Goal: Information Seeking & Learning: Understand process/instructions

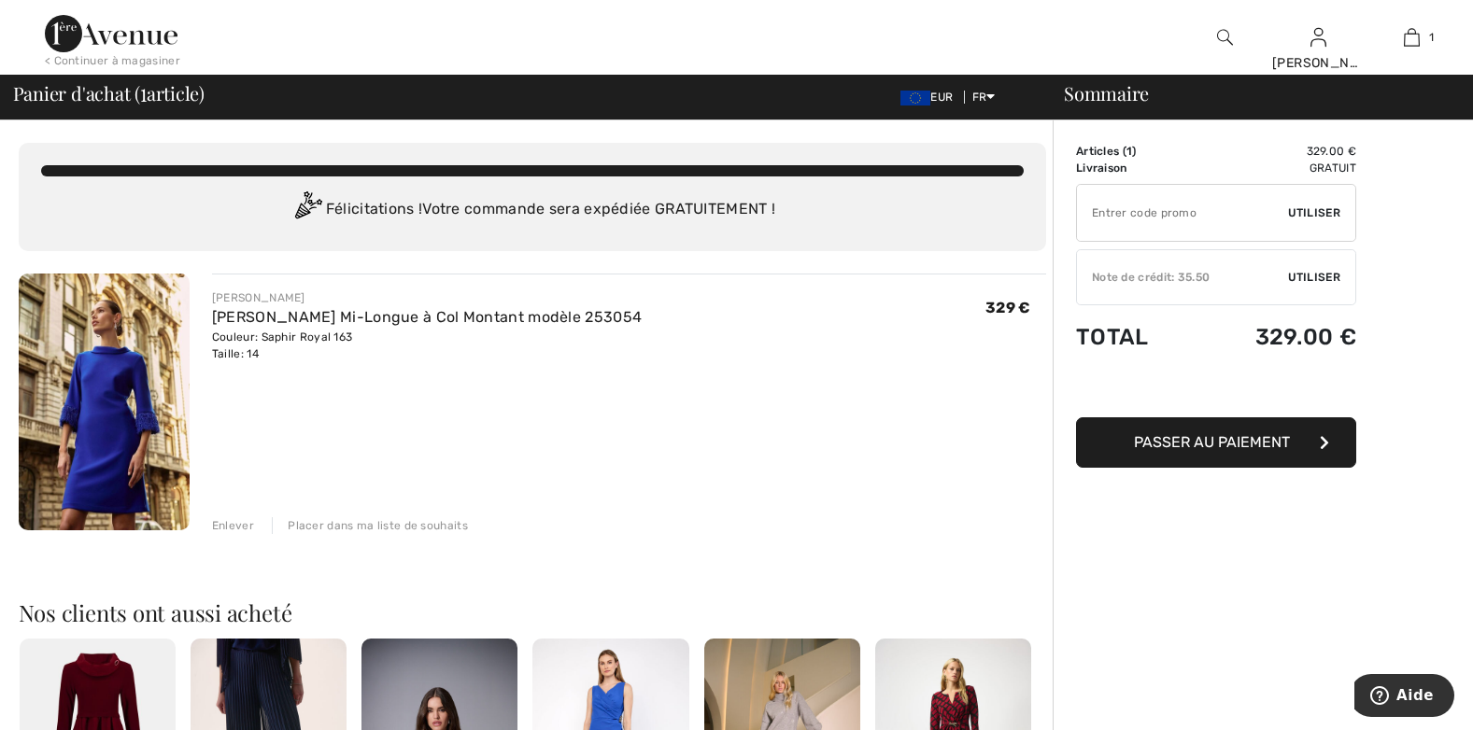
click at [1321, 213] on span "Utiliser" at bounding box center [1314, 213] width 52 height 17
click at [1123, 215] on input "TEXT" at bounding box center [1182, 213] width 211 height 56
click at [1109, 281] on div "Note de crédit: 35.50" at bounding box center [1182, 277] width 211 height 17
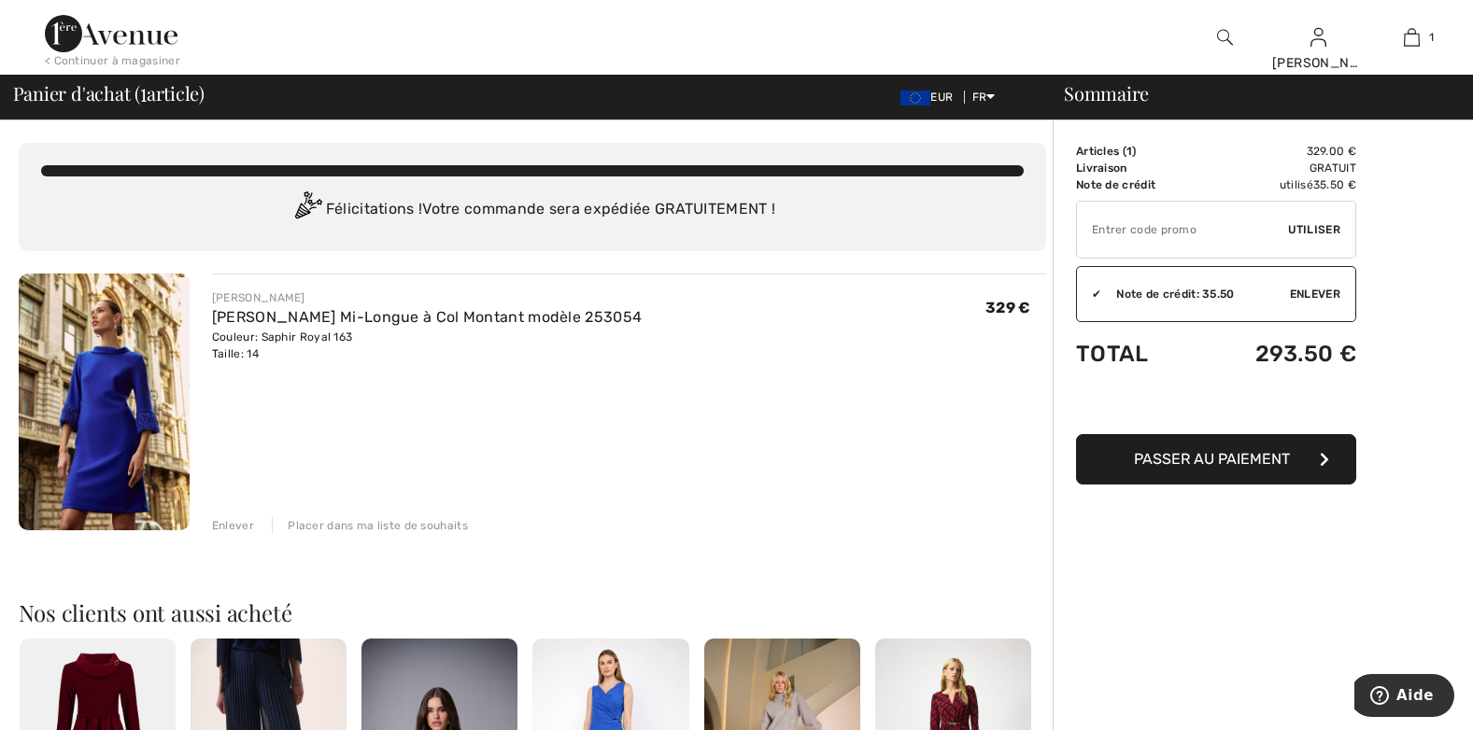
click at [1320, 233] on span "Utiliser" at bounding box center [1314, 229] width 52 height 17
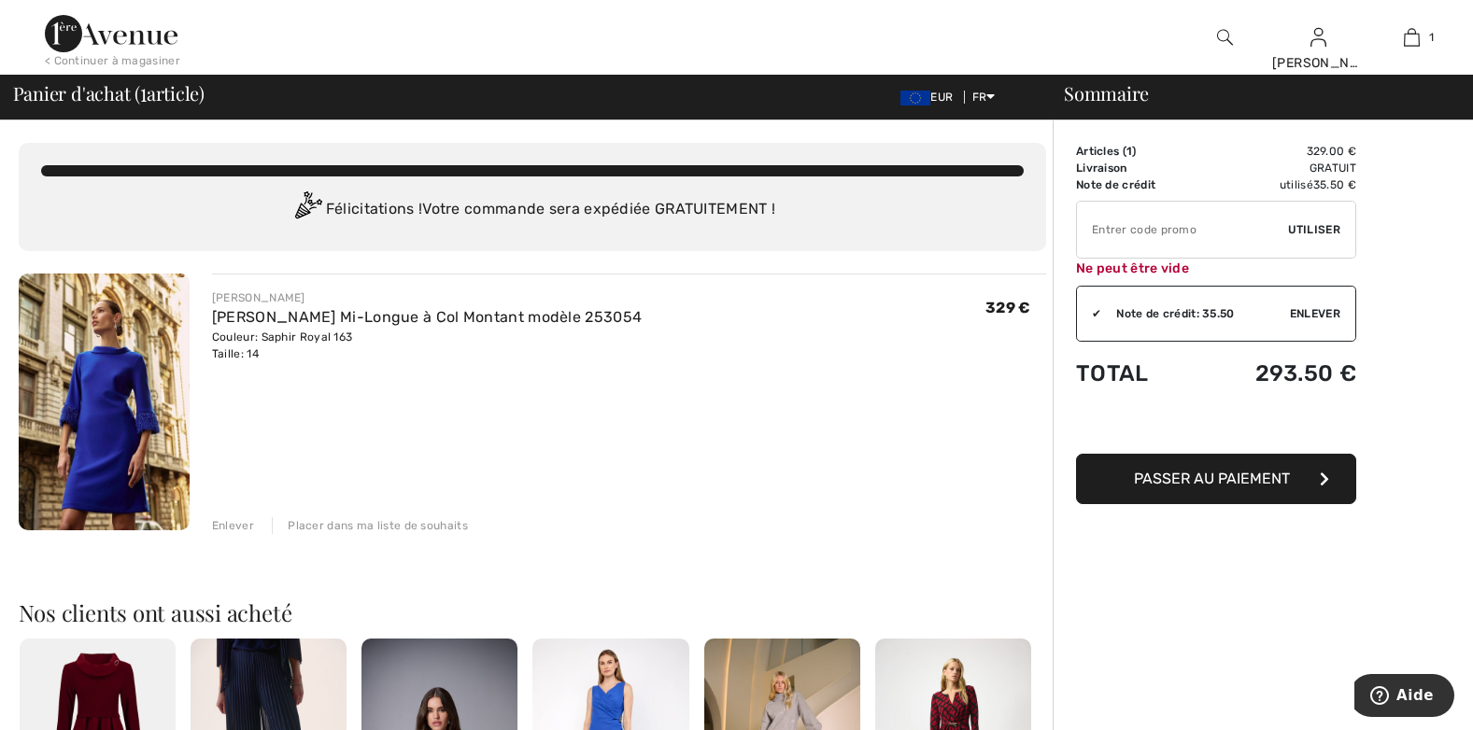
click at [1320, 233] on span "Utiliser" at bounding box center [1314, 229] width 52 height 17
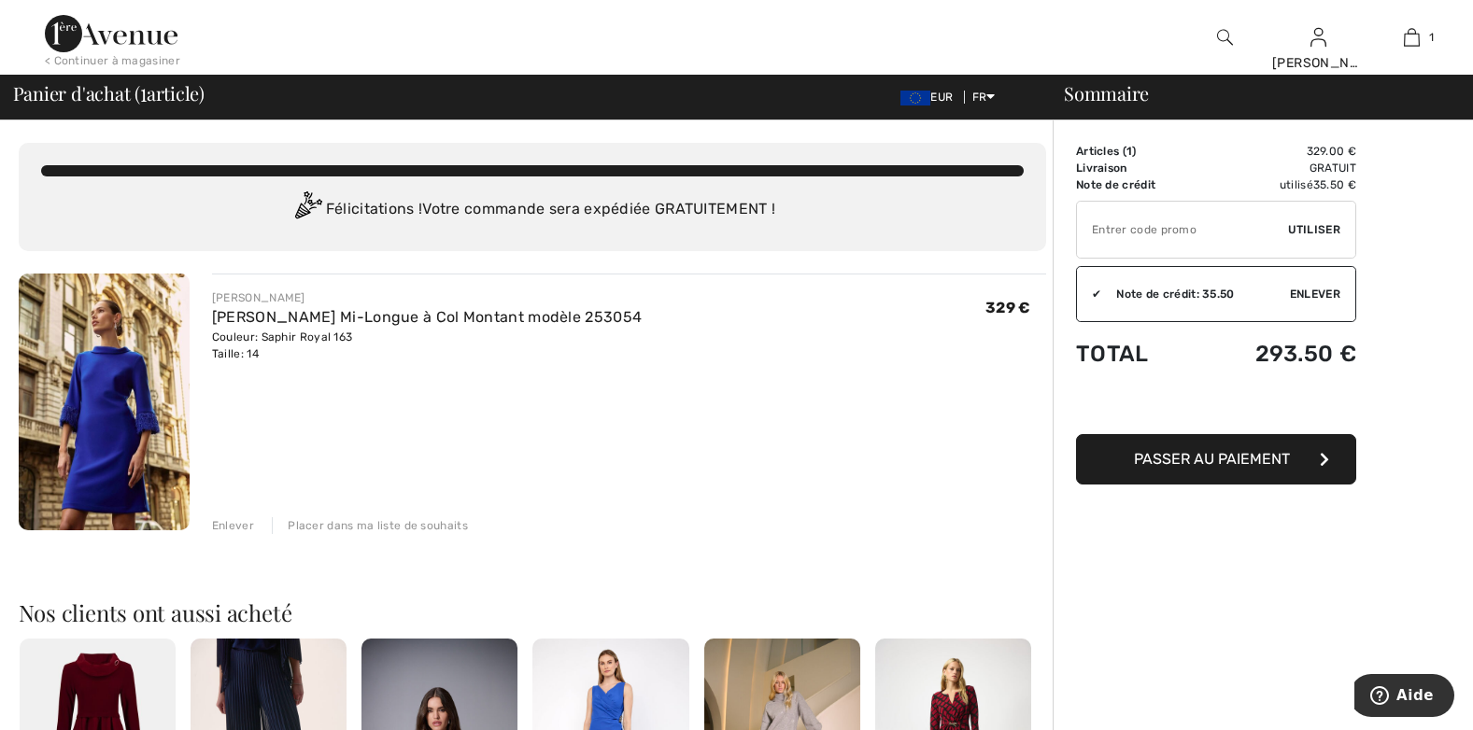
click at [1093, 301] on div "✔" at bounding box center [1089, 294] width 24 height 17
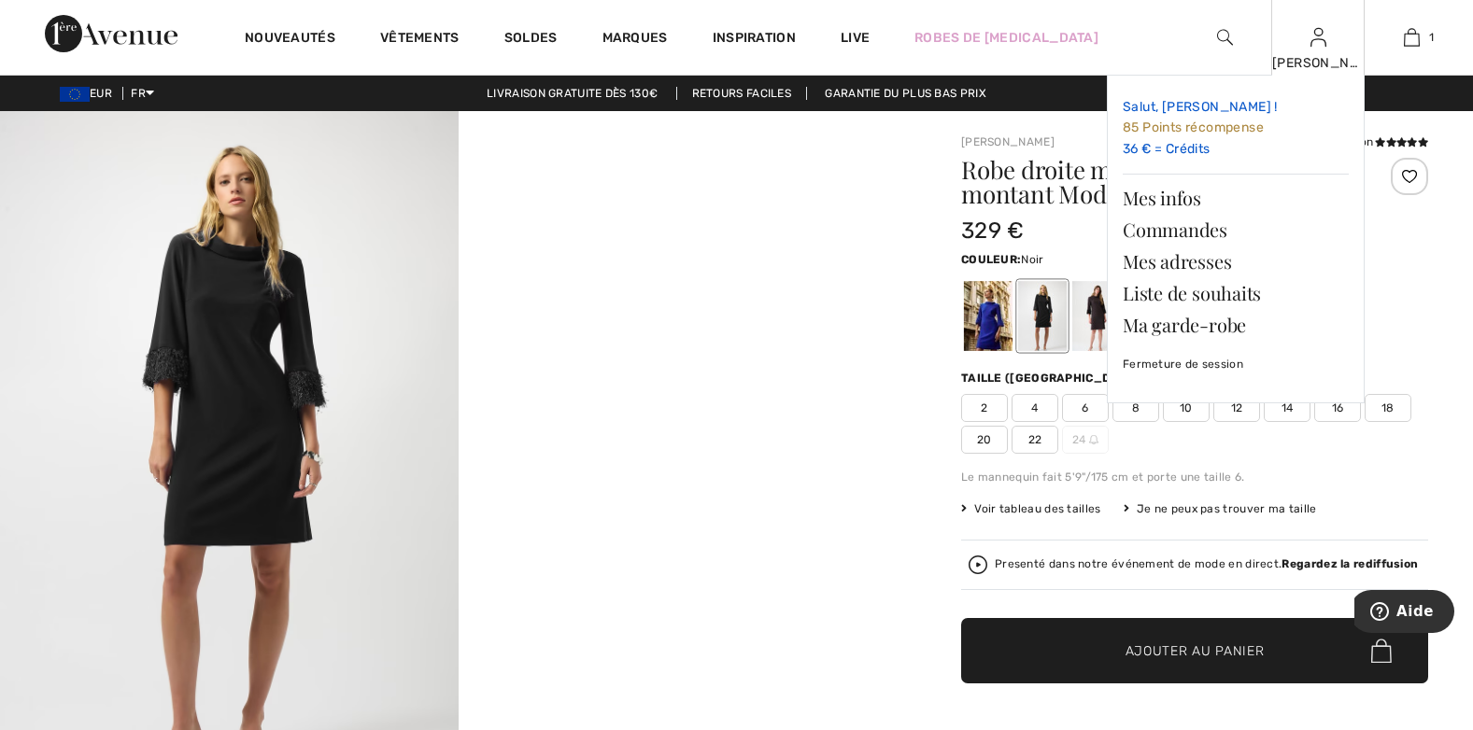
click at [1209, 127] on span "85 Points récompense" at bounding box center [1193, 128] width 141 height 16
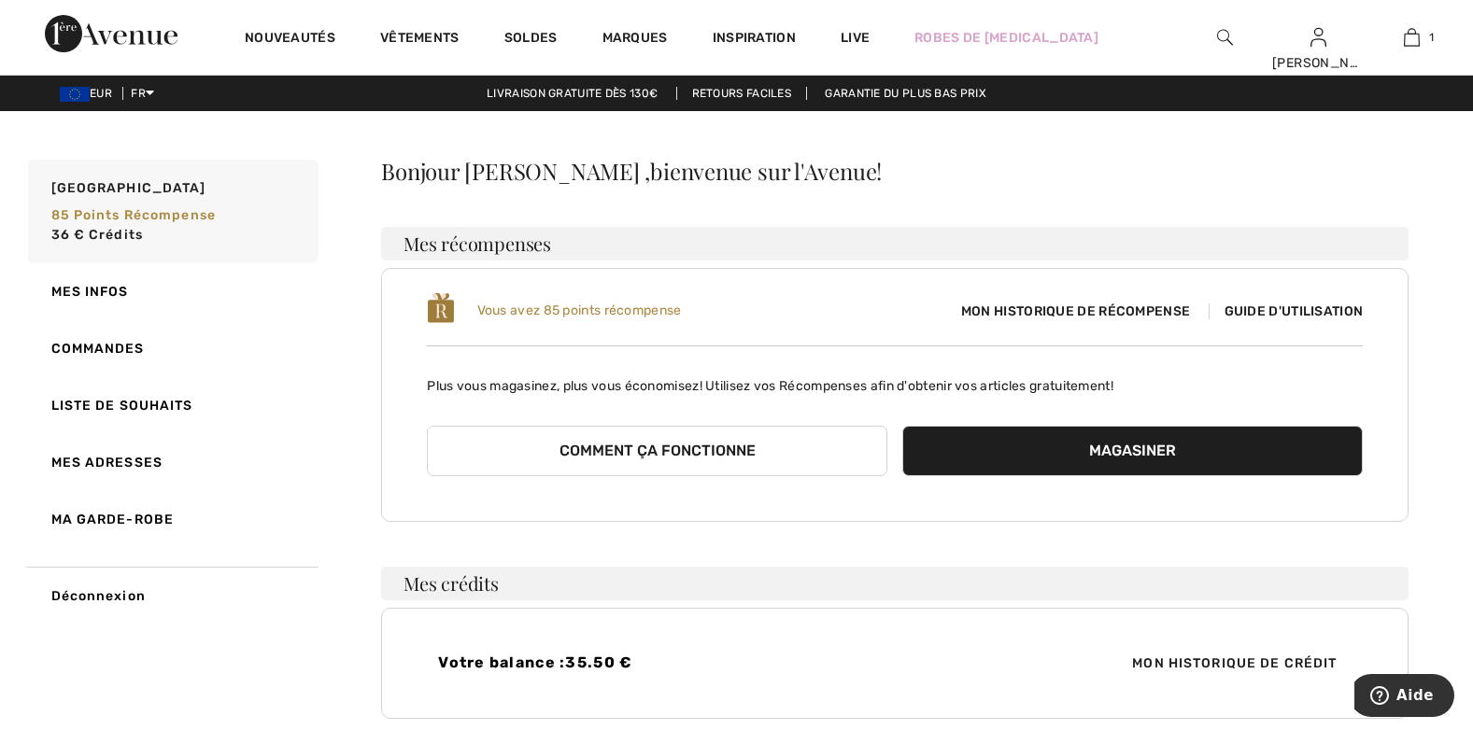
click at [1152, 455] on button "Magasiner" at bounding box center [1132, 451] width 460 height 50
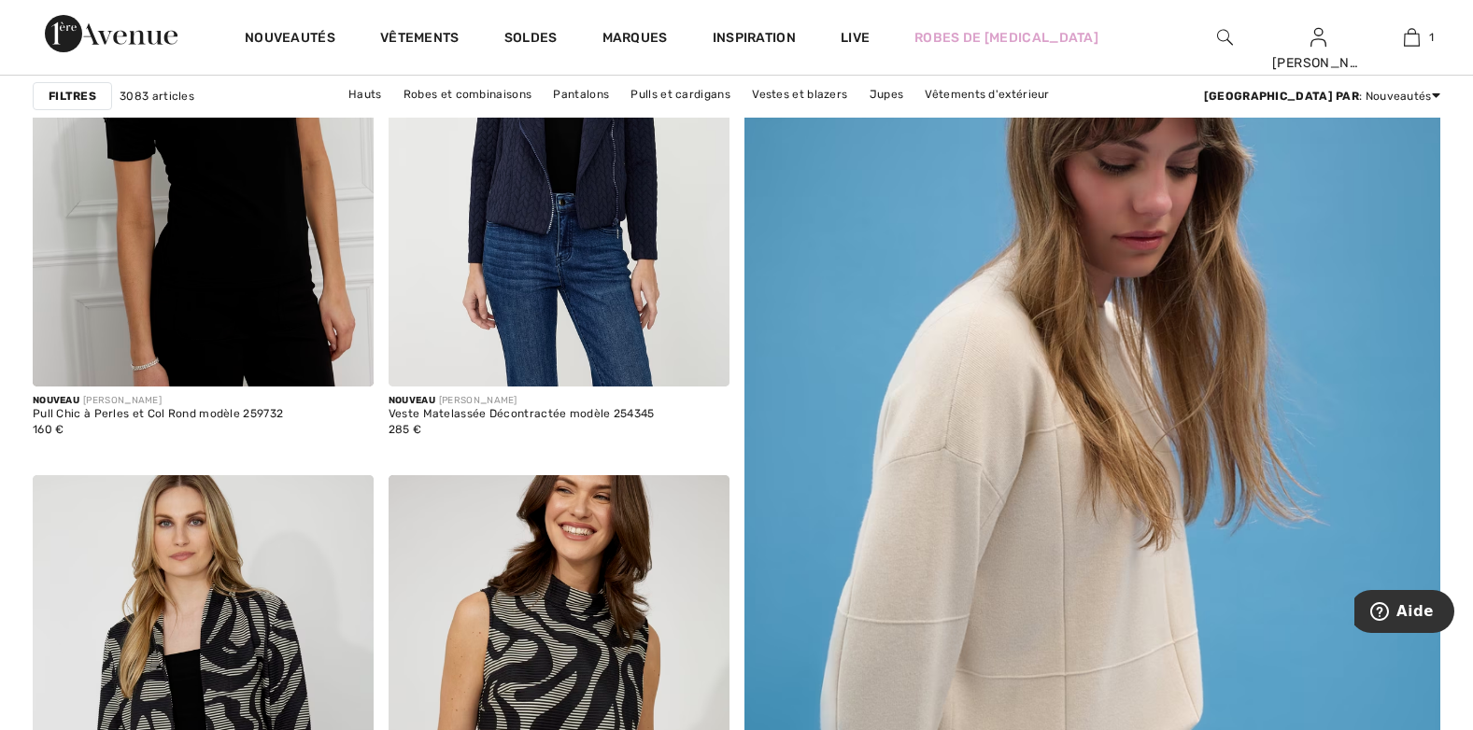
scroll to position [374, 0]
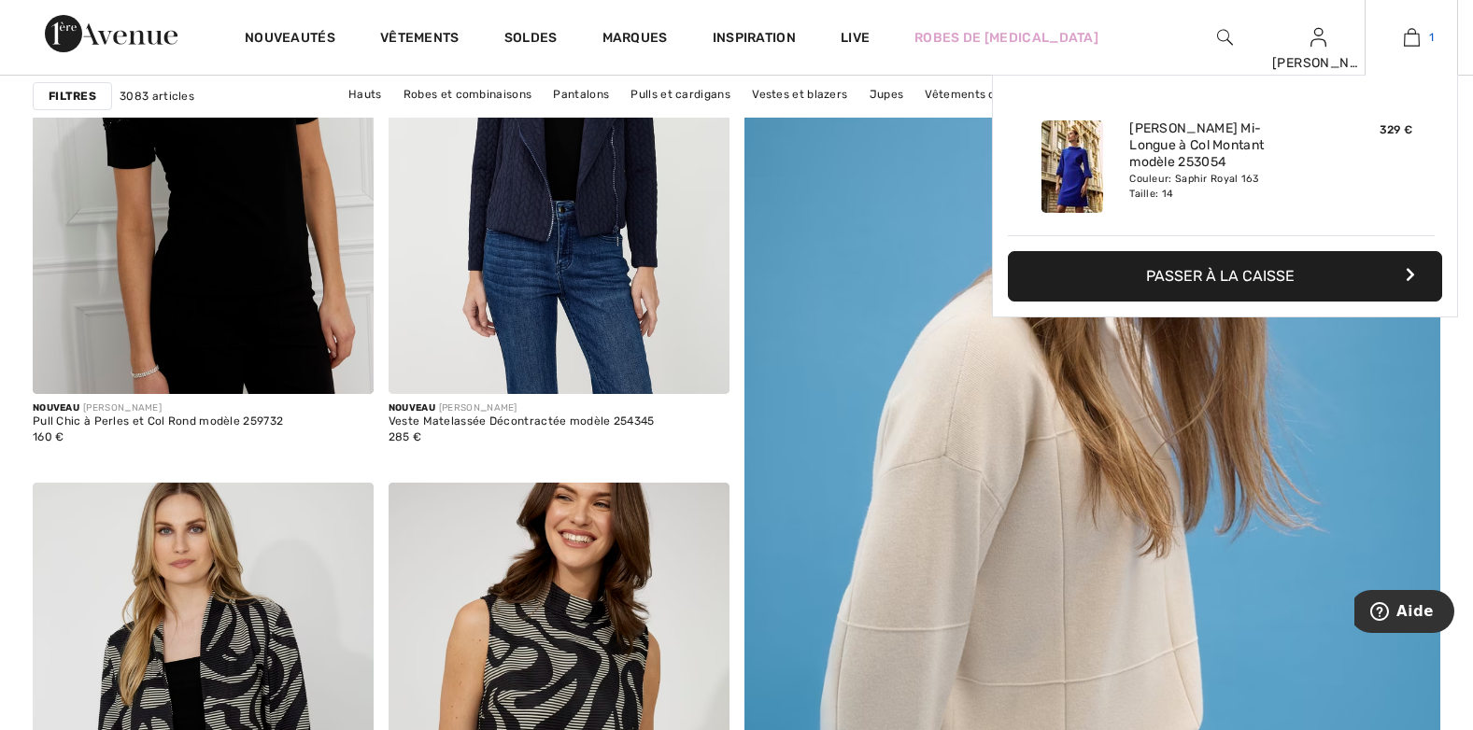
click at [1412, 41] on img at bounding box center [1412, 37] width 16 height 22
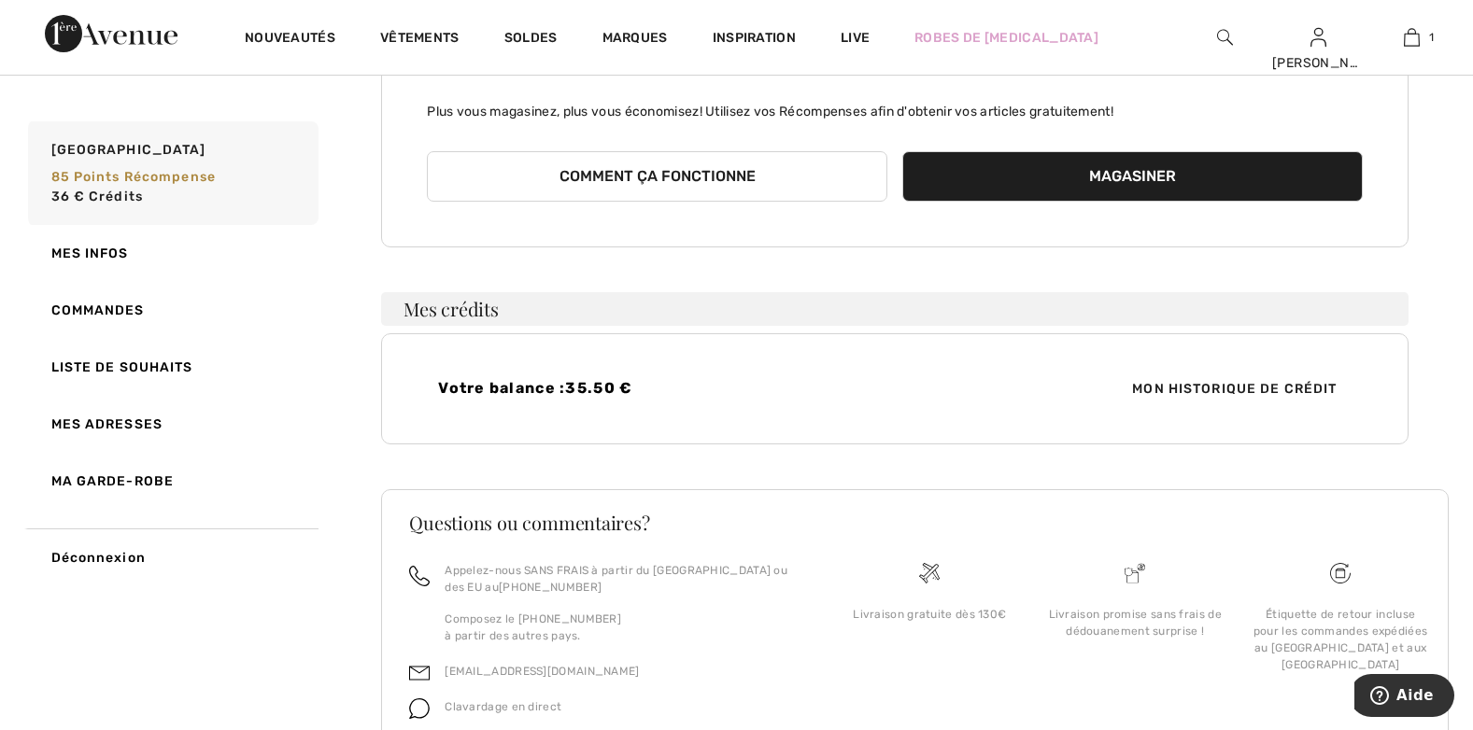
scroll to position [280, 0]
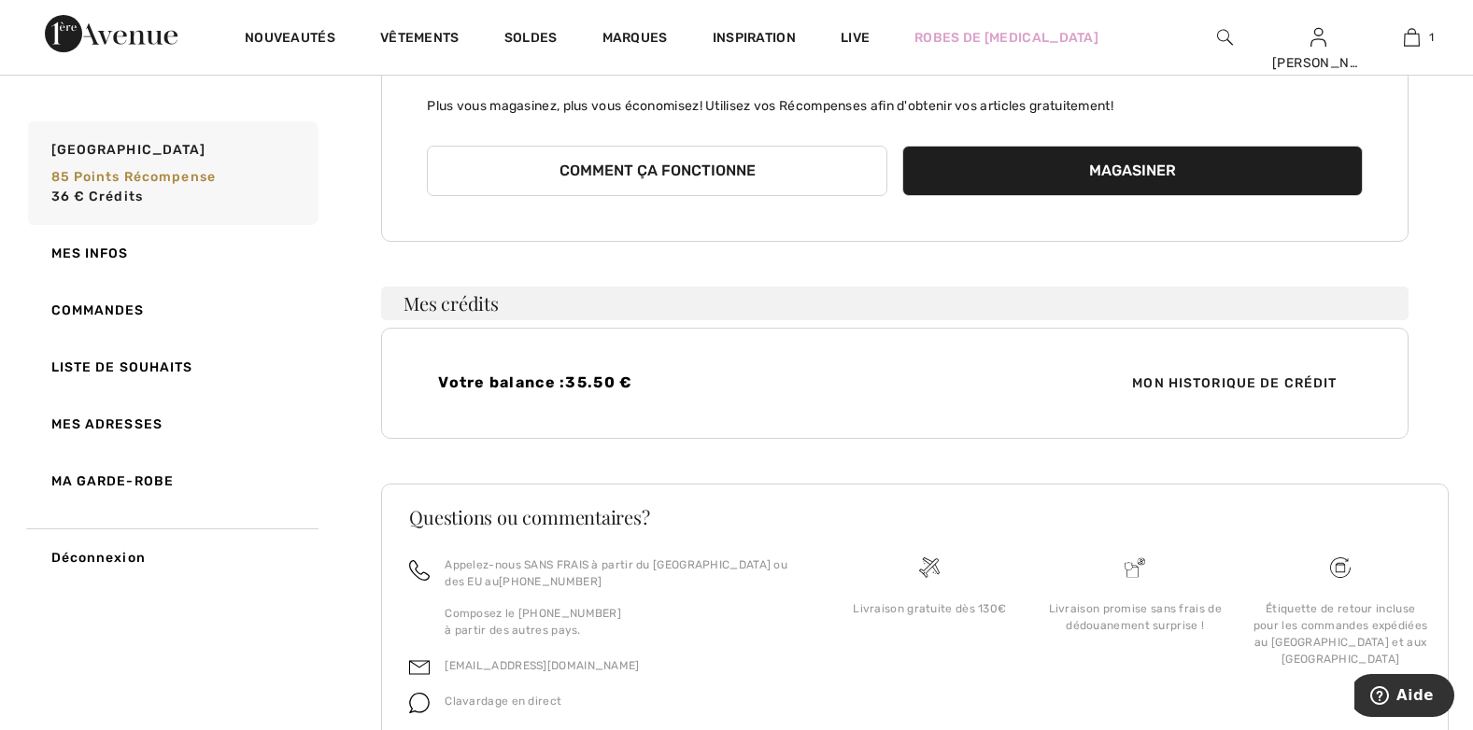
click at [709, 171] on button "Comment ça fonctionne" at bounding box center [657, 171] width 460 height 50
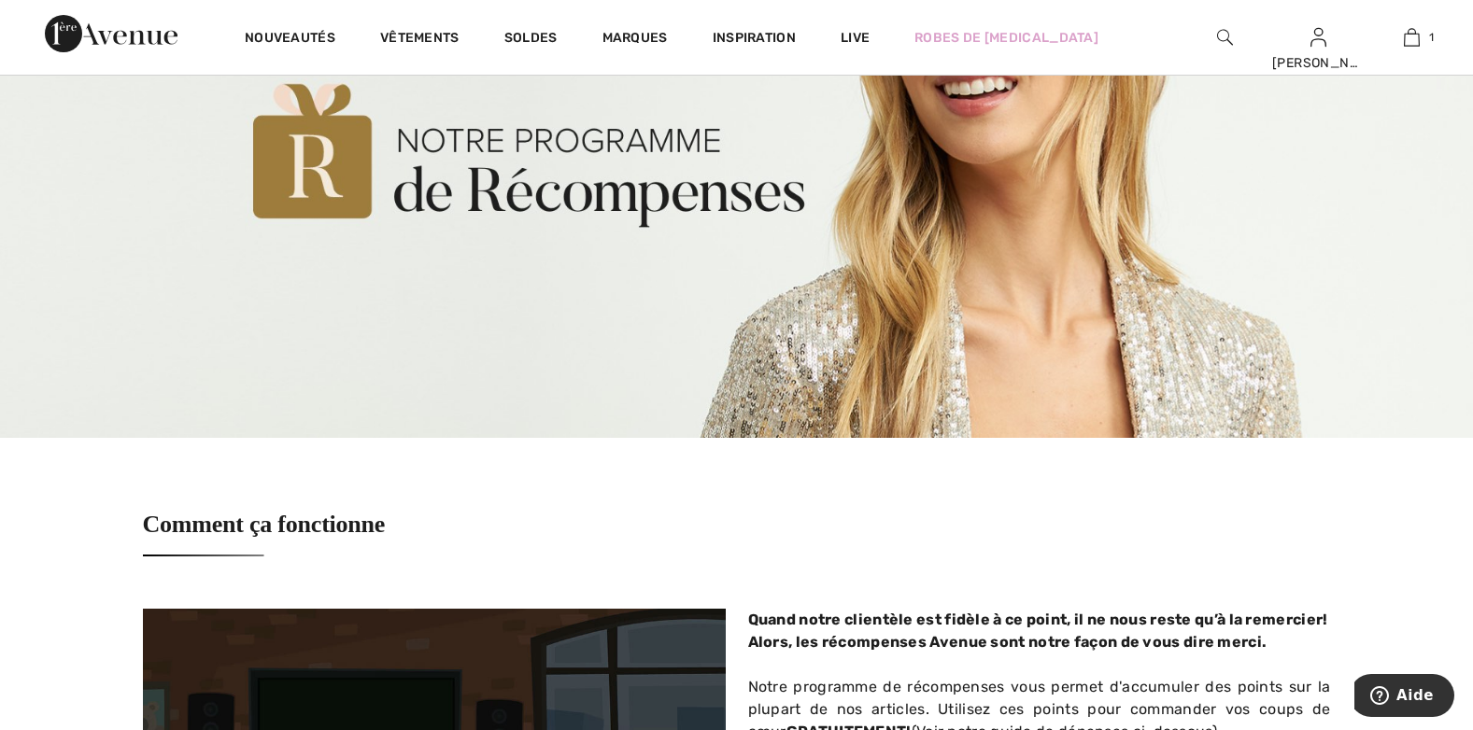
scroll to position [280, 0]
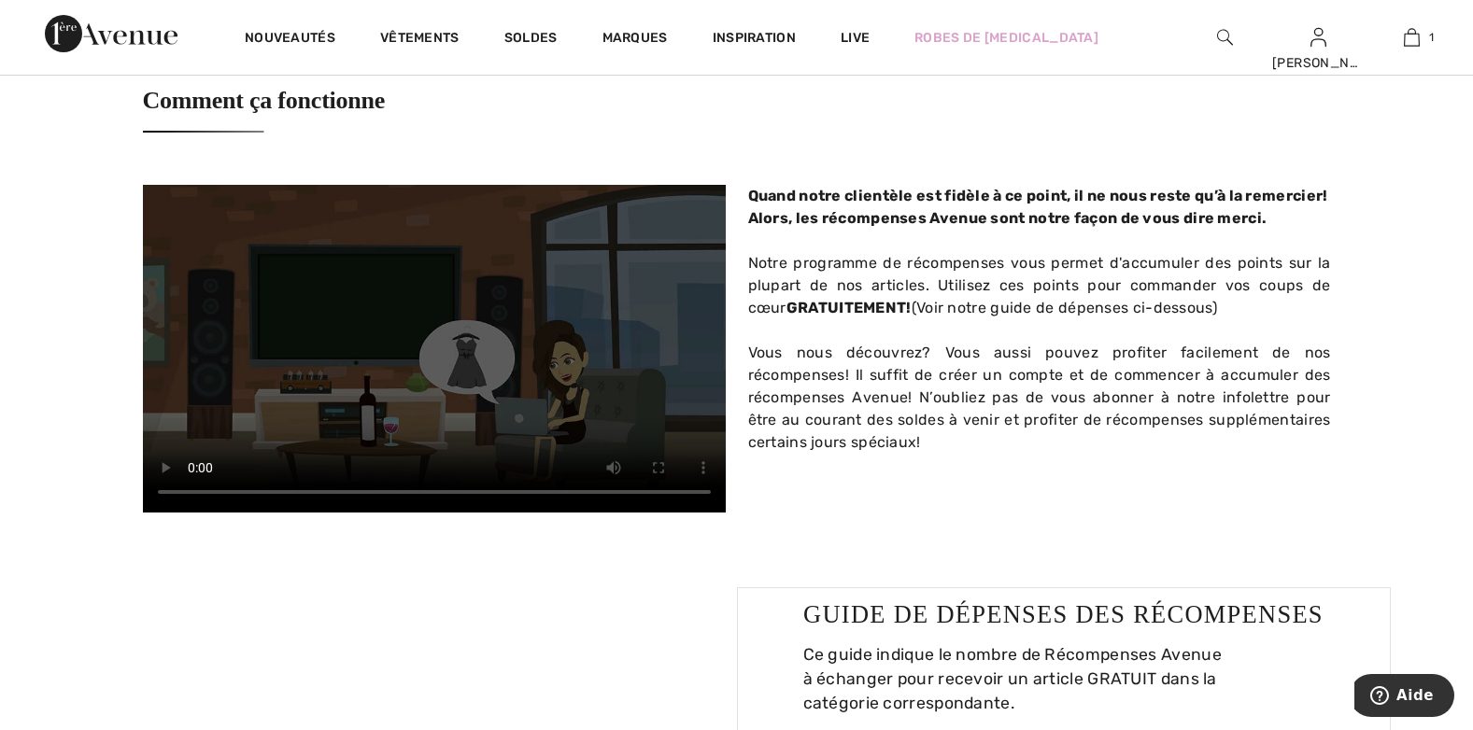
scroll to position [747, 0]
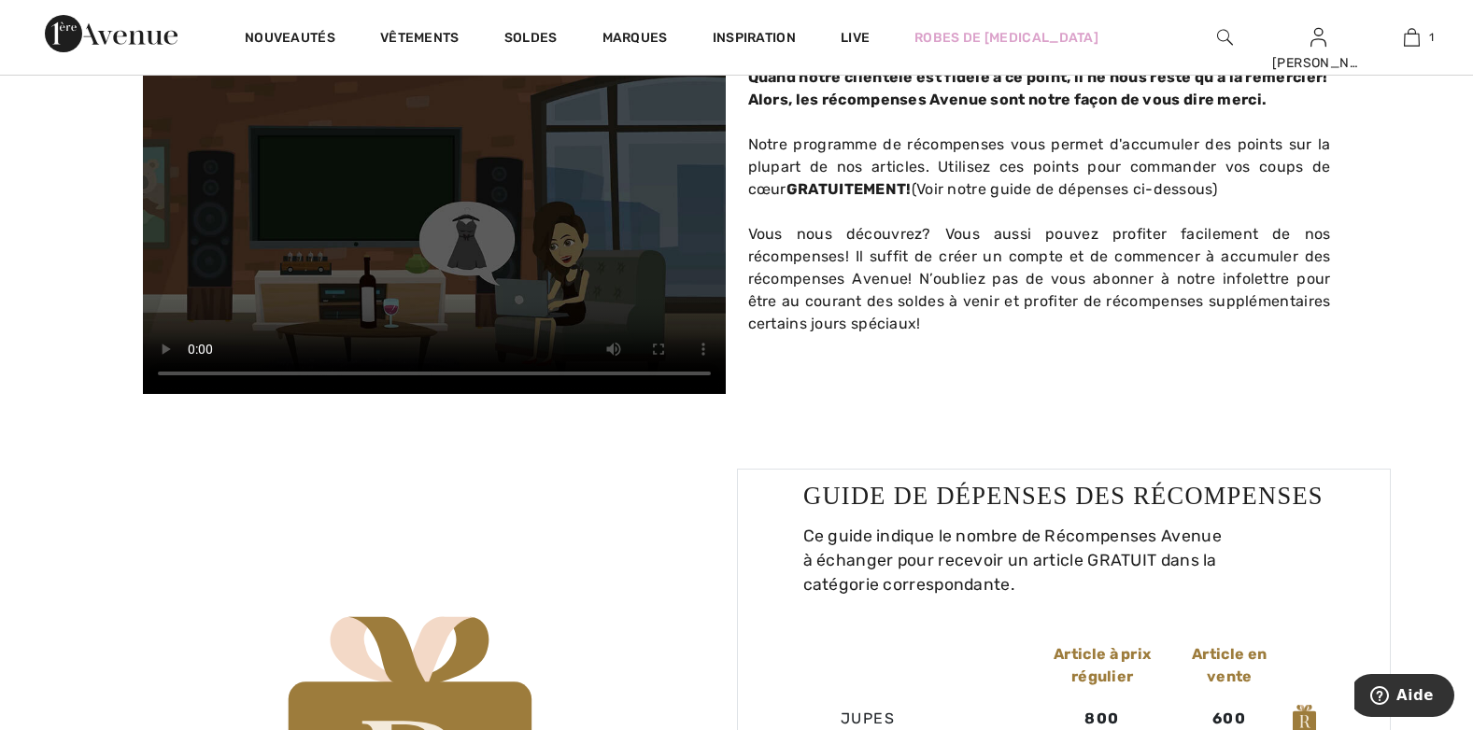
drag, startPoint x: 70, startPoint y: 340, endPoint x: 61, endPoint y: 338, distance: 9.5
click at [64, 340] on div "Comment ça fonctionne Votre navigateur ne supporte pas les �l�ments vid�o. Quan…" at bounding box center [736, 725] width 1473 height 2722
drag, startPoint x: 476, startPoint y: 377, endPoint x: 490, endPoint y: 376, distance: 14.0
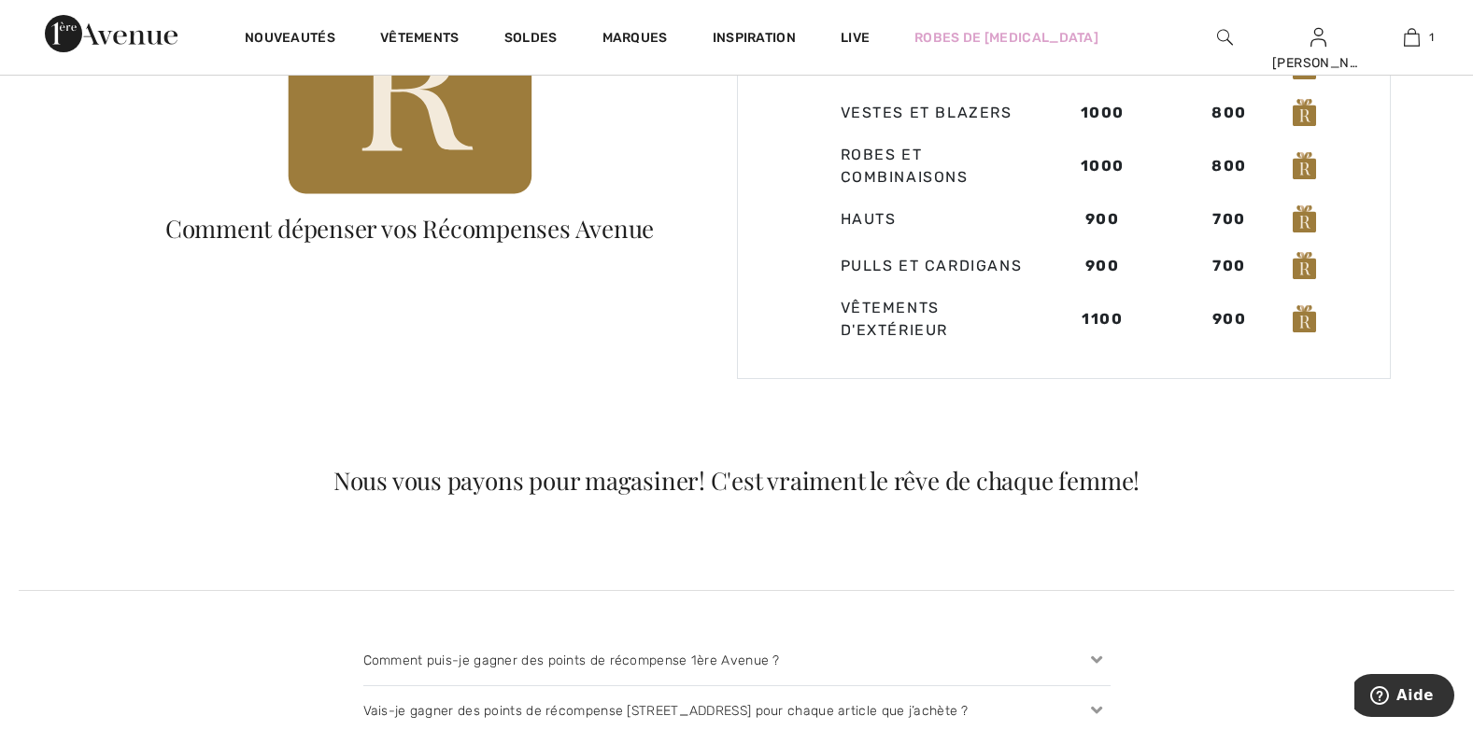
scroll to position [1494, 0]
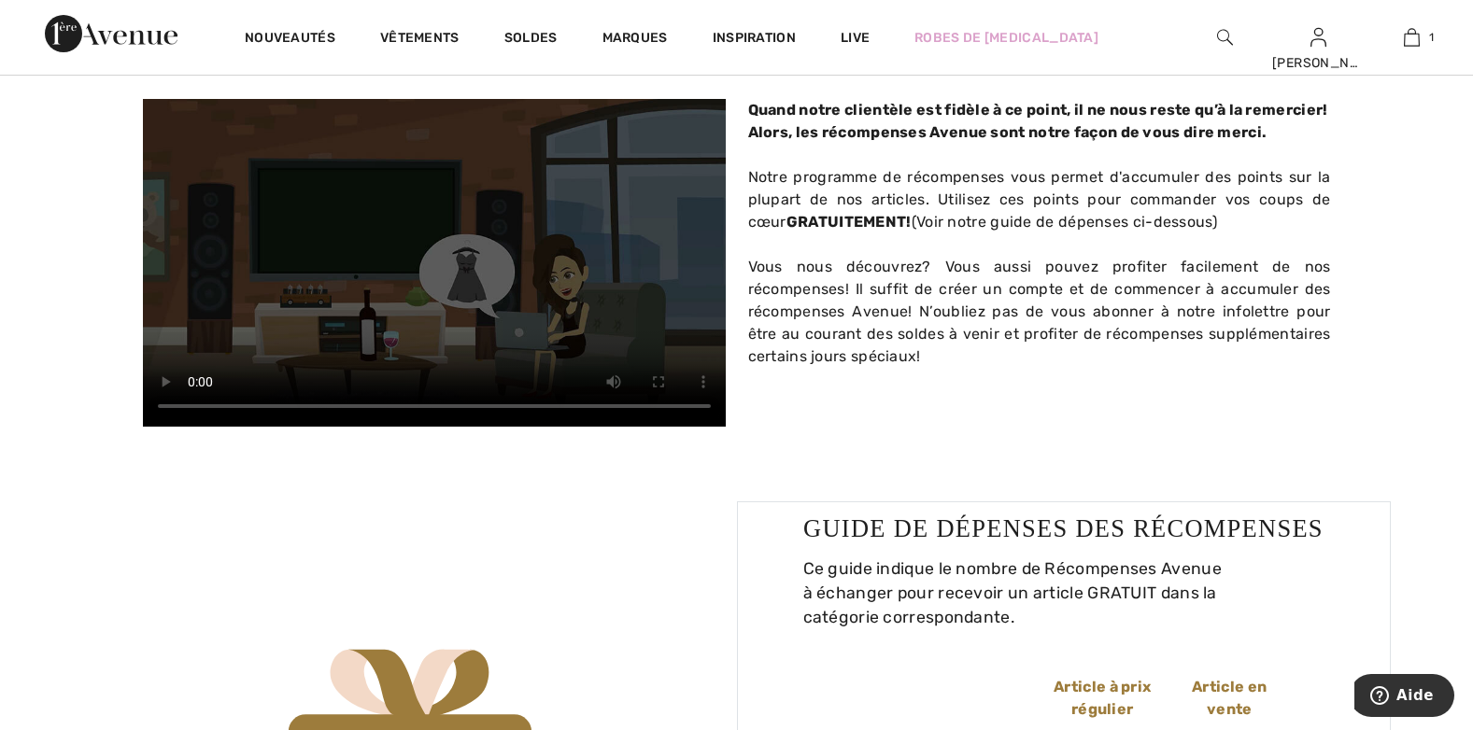
scroll to position [747, 0]
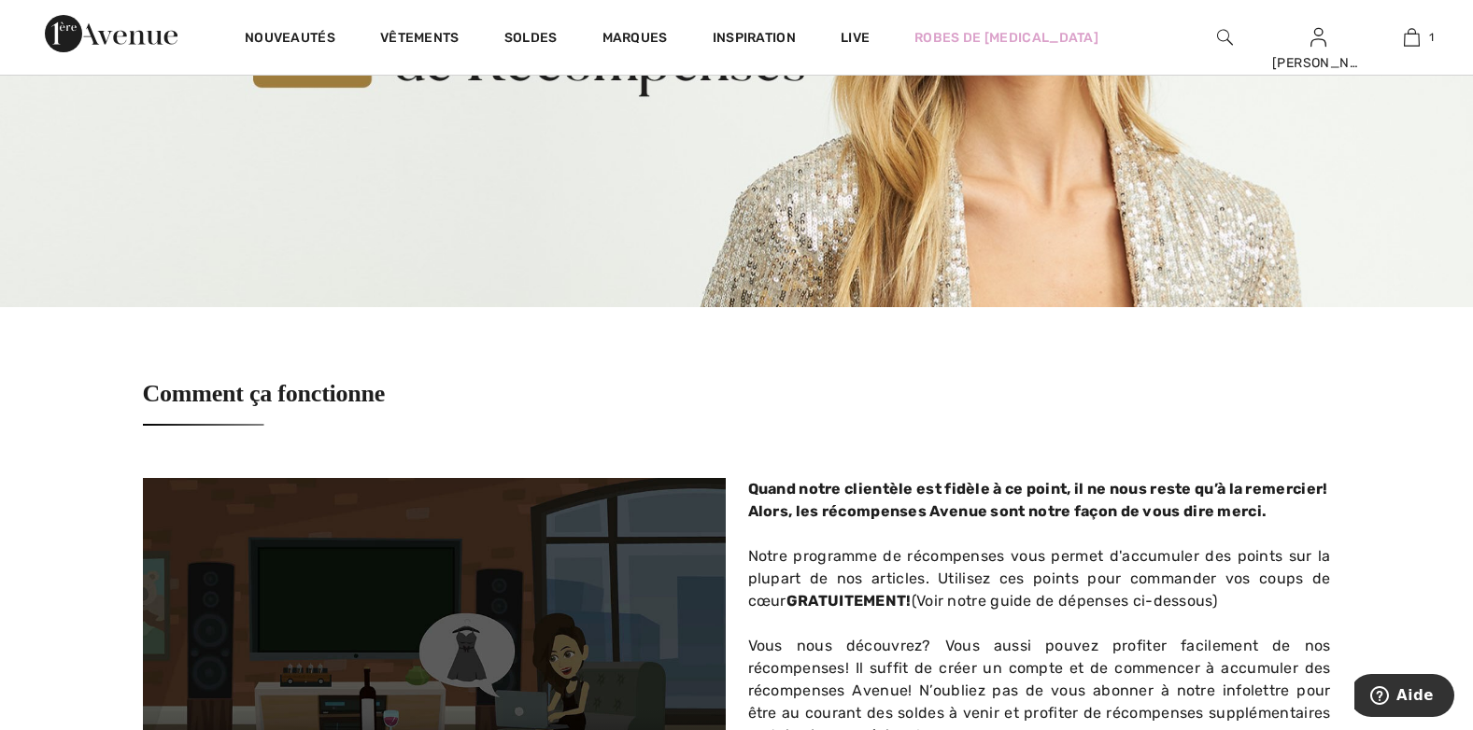
scroll to position [93, 0]
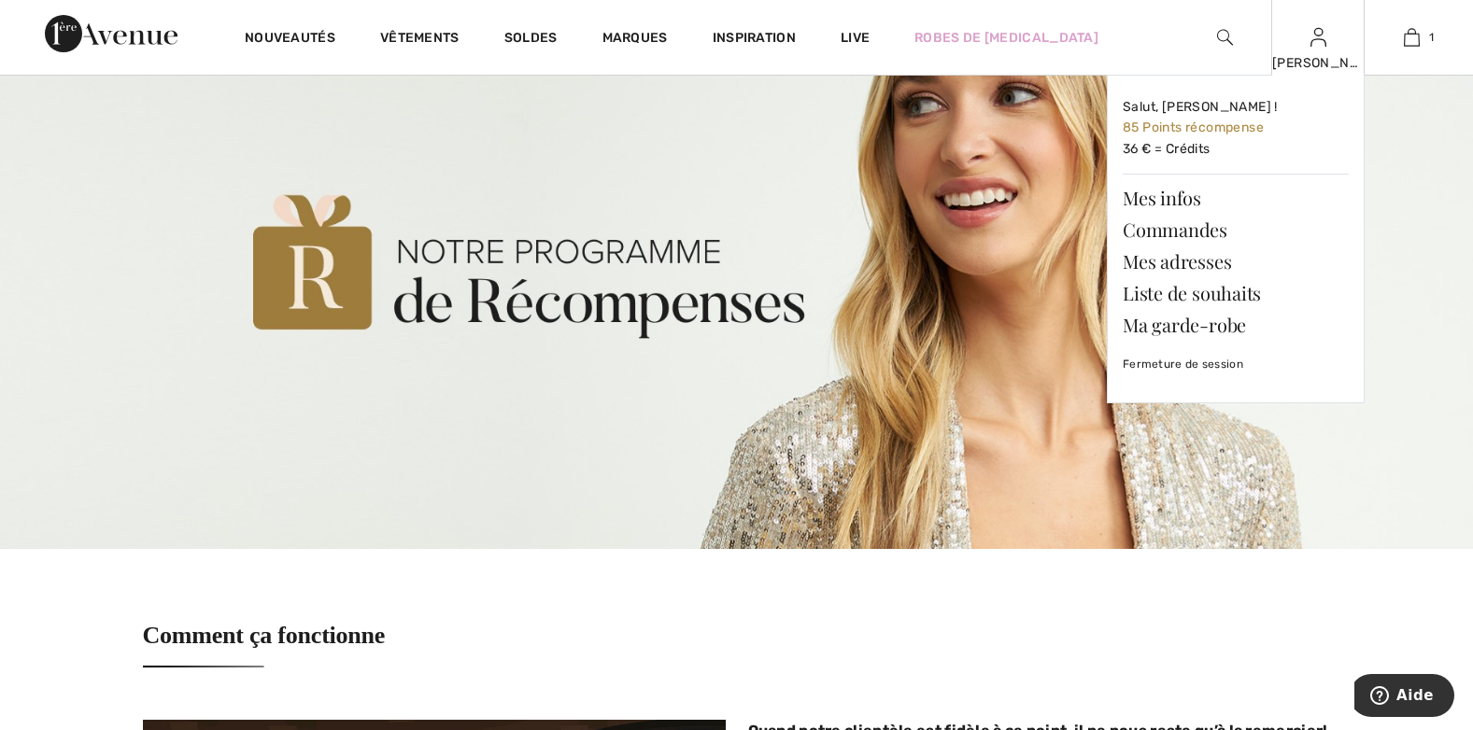
click at [1312, 43] on img at bounding box center [1318, 37] width 16 height 22
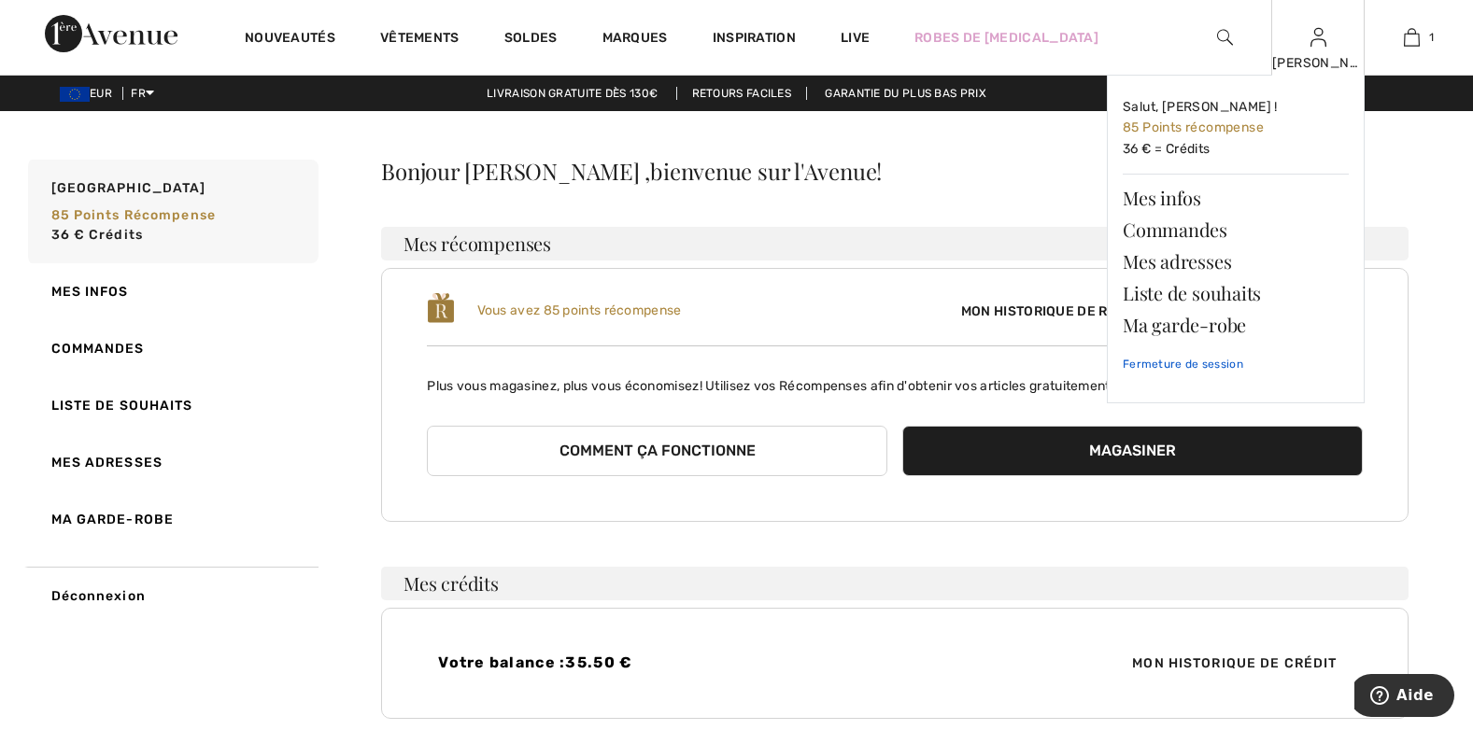
click at [1209, 361] on link "Fermeture de session" at bounding box center [1236, 364] width 226 height 47
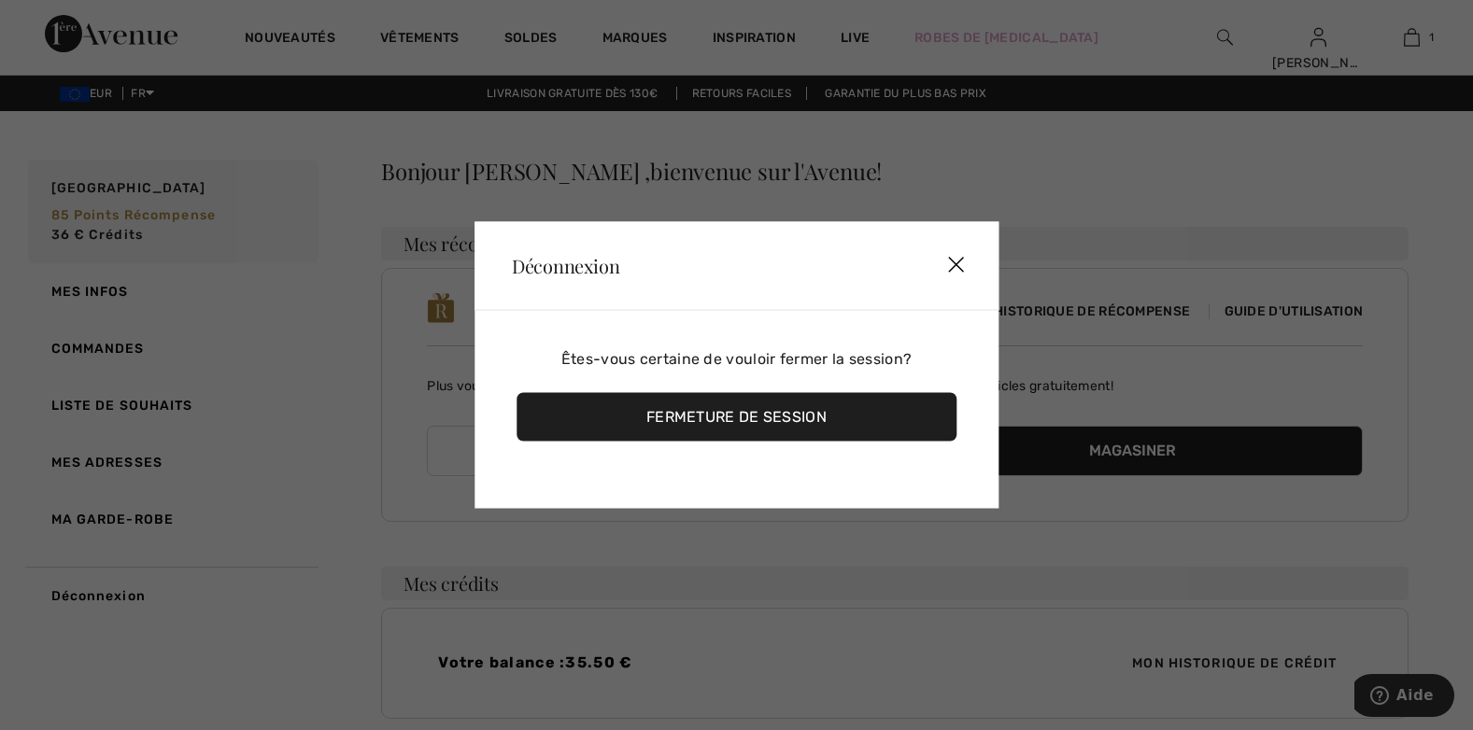
click at [797, 423] on div "Fermeture de session" at bounding box center [736, 417] width 440 height 49
